Goal: Task Accomplishment & Management: Complete application form

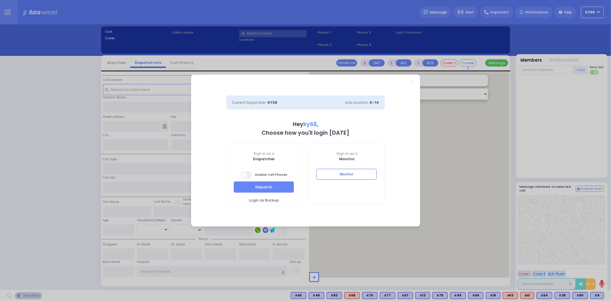
select select "12"
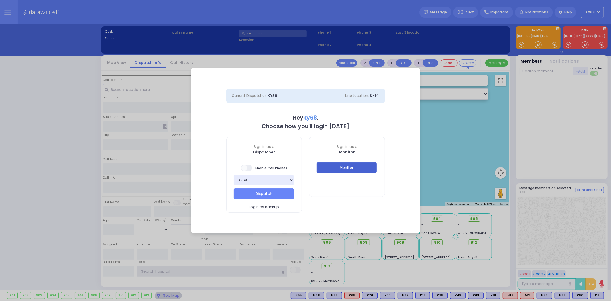
type input "ky68"
click at [357, 170] on button "Monitor" at bounding box center [346, 167] width 60 height 11
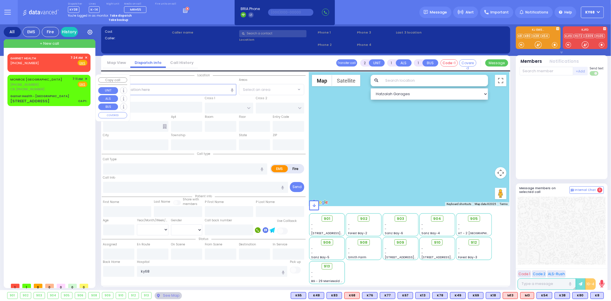
click at [42, 98] on div "[STREET_ADDRESS]" at bounding box center [29, 101] width 39 height 6
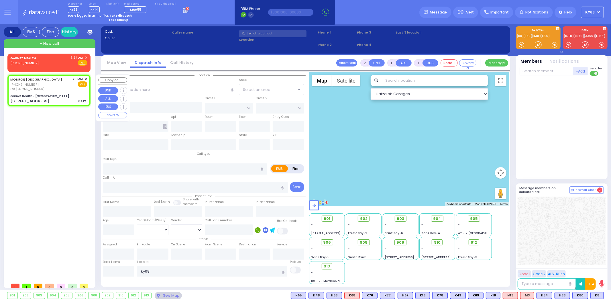
select select
type input "CA Pt."
radio input "true"
type input "transfer"
type input "61"
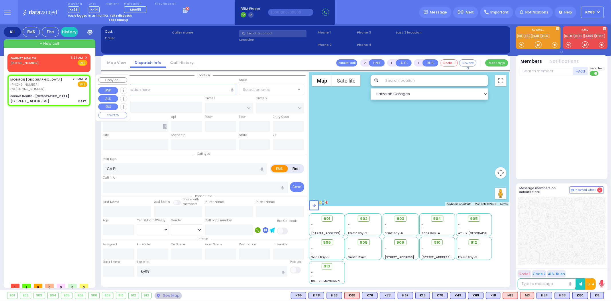
select select "Year"
select select "[DEMOGRAPHIC_DATA]"
type input "8453331301"
type input "07:11"
select select "Hatzalah Garages"
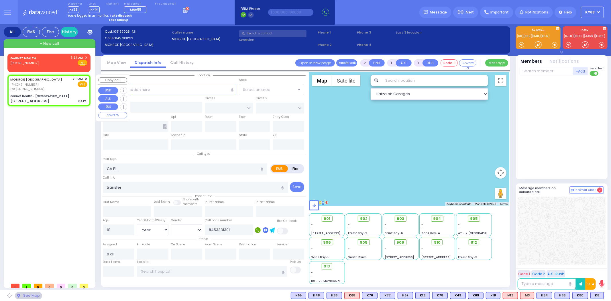
type input "Garnet Health - [GEOGRAPHIC_DATA]"
type input "GOLF LINKS RD"
type input "EAST MAIN ST"
type input "[STREET_ADDRESS]"
type input "Middletown"
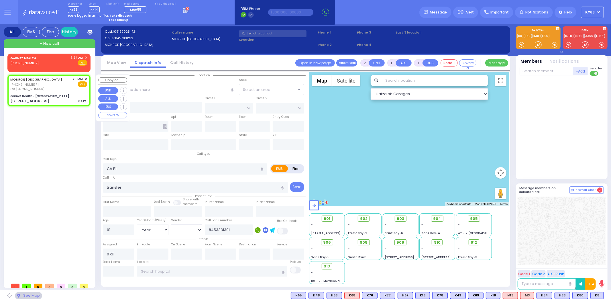
type input "[US_STATE]"
type input "10940"
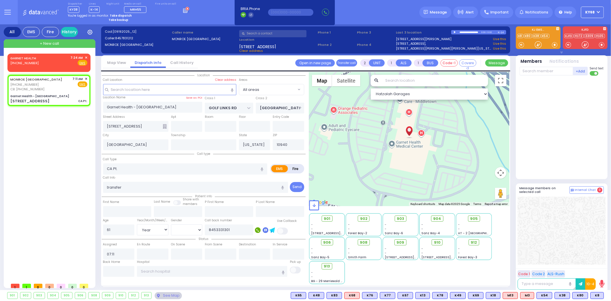
click at [35, 207] on div "GARNET HEALTH (845) 333-1301 7:24 AM ✕ EMS EMS" at bounding box center [49, 167] width 85 height 226
select select
radio input "true"
type input "Henderson"
select select "Year"
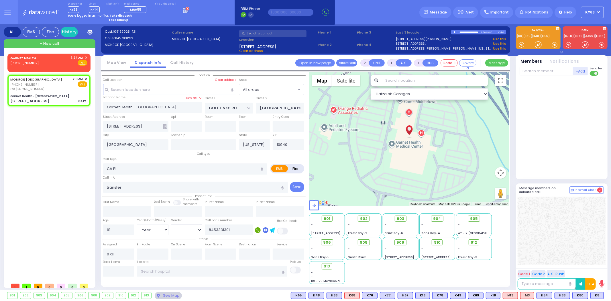
select select "[DEMOGRAPHIC_DATA]"
select select "Hatzalah Garages"
select select
radio input "true"
type input "j."
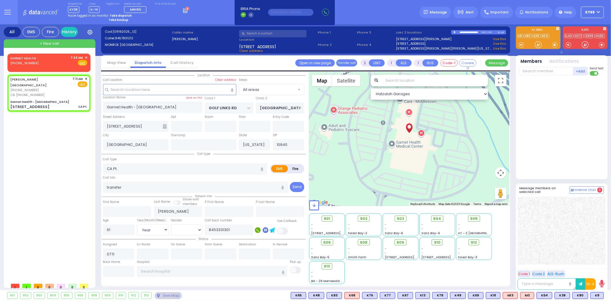
select select "Year"
select select "[DEMOGRAPHIC_DATA]"
select select "Hatzalah Garages"
click at [532, 126] on div at bounding box center [562, 126] width 85 height 96
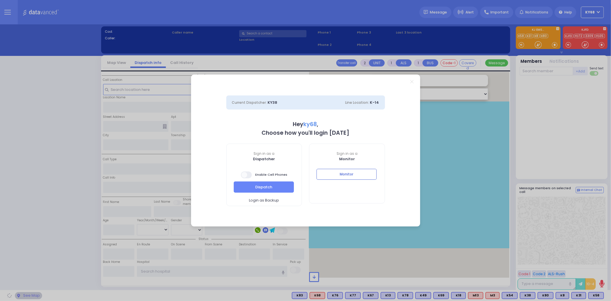
select select "12"
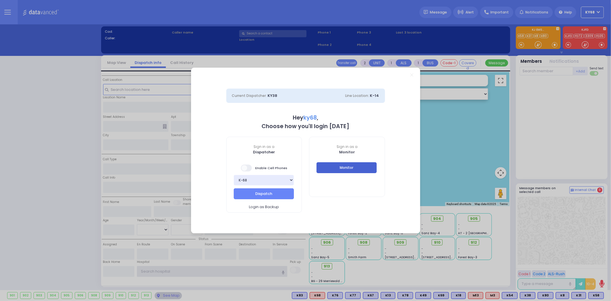
type input "ky68"
click at [351, 166] on button "Monitor" at bounding box center [346, 167] width 60 height 11
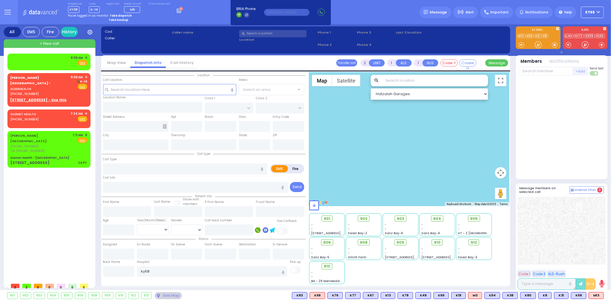
select select
radio input "true"
select select
type input "09:09"
type input "[PERSON_NAME][GEOGRAPHIC_DATA]"
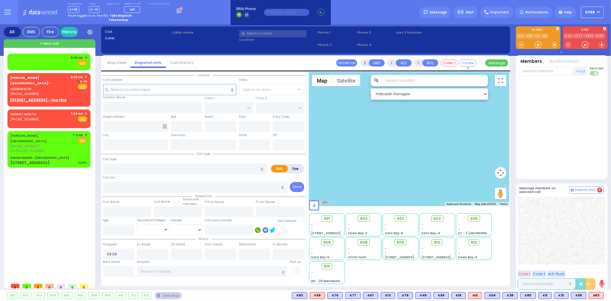
type input "[PERSON_NAME] DR"
type input "[PERSON_NAME]"
type input "[STREET_ADDRESS]"
type input "[PERSON_NAME]"
type input "[US_STATE]"
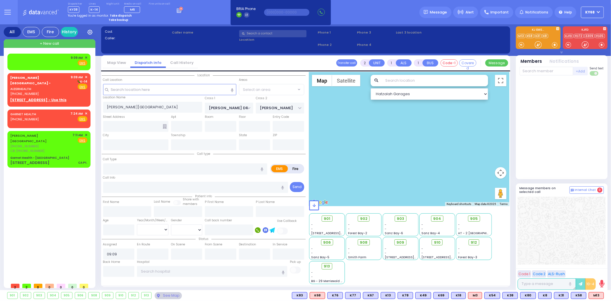
type input "10950"
type input "ob"
radio input "true"
select select
select select "SECTION 2"
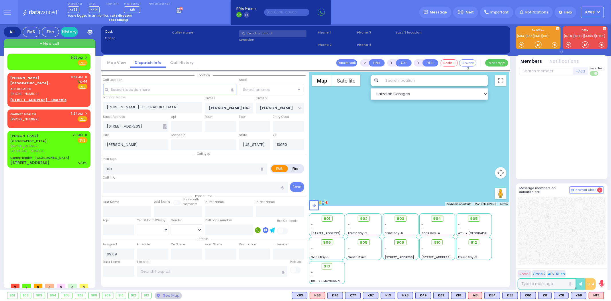
select select "Hatzalah Garages"
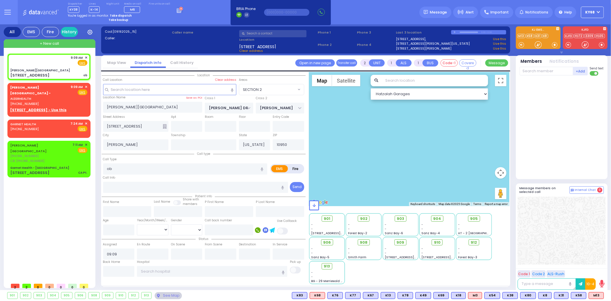
select select
radio input "true"
select select
radio input "true"
select select
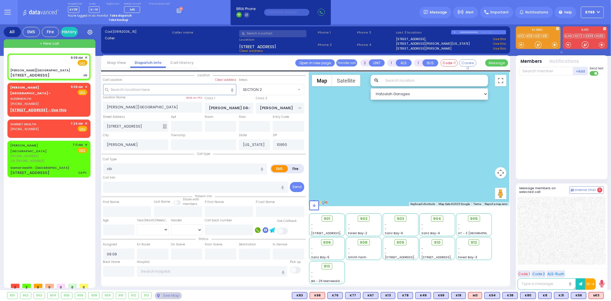
select select "SECTION 2"
select select "Hatzalah Garages"
